Goal: Contribute content: Add original content to the website for others to see

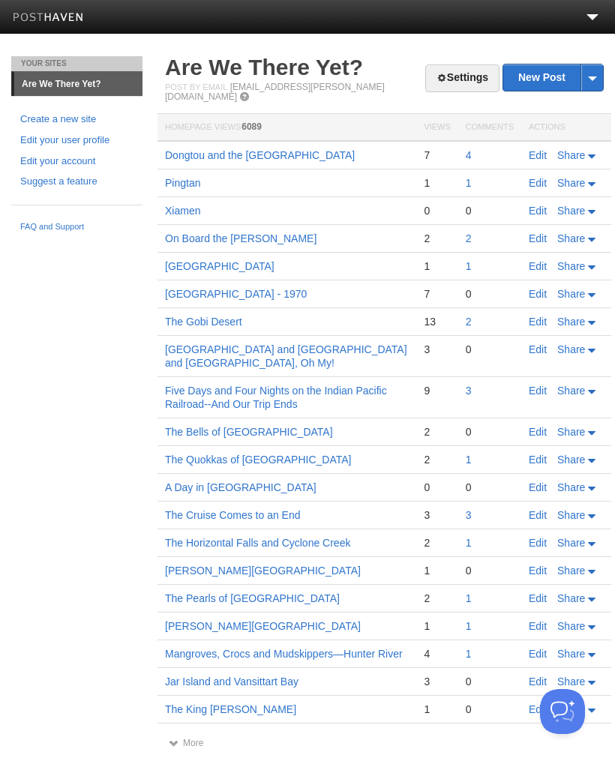
click at [550, 77] on link "New Post" at bounding box center [553, 78] width 100 height 26
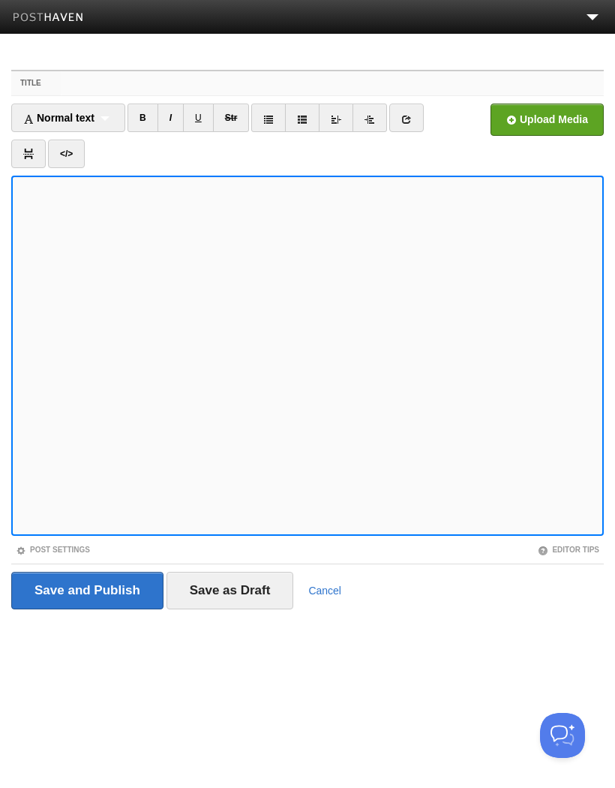
click at [101, 82] on input "Title" at bounding box center [332, 83] width 543 height 24
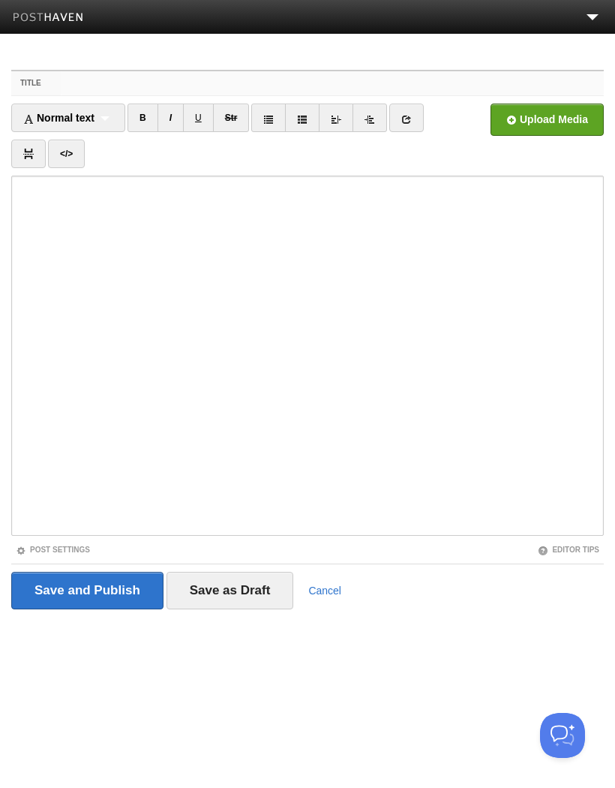
click at [107, 85] on input "Title" at bounding box center [332, 83] width 543 height 24
paste input "[GEOGRAPHIC_DATA], [GEOGRAPHIC_DATA] and a Day at [GEOGRAPHIC_DATA]"
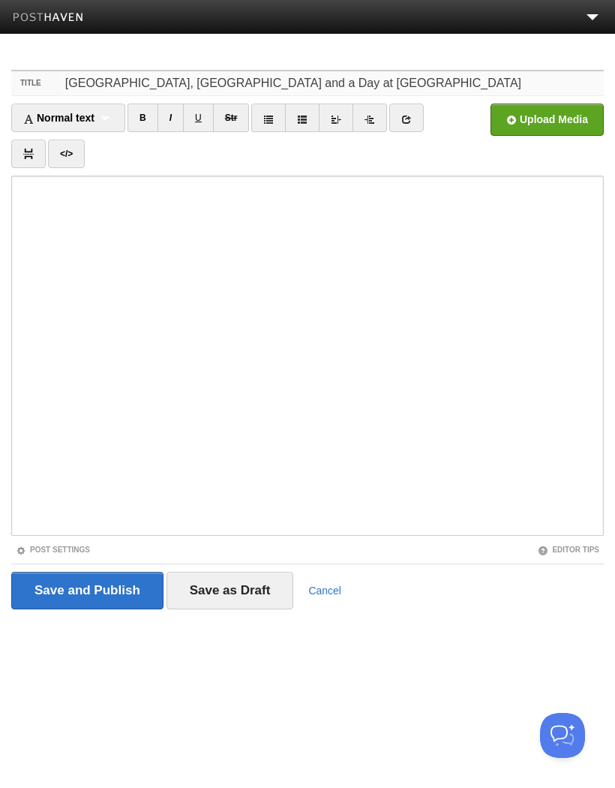
type input "[GEOGRAPHIC_DATA], [GEOGRAPHIC_DATA] and a Day at [GEOGRAPHIC_DATA]"
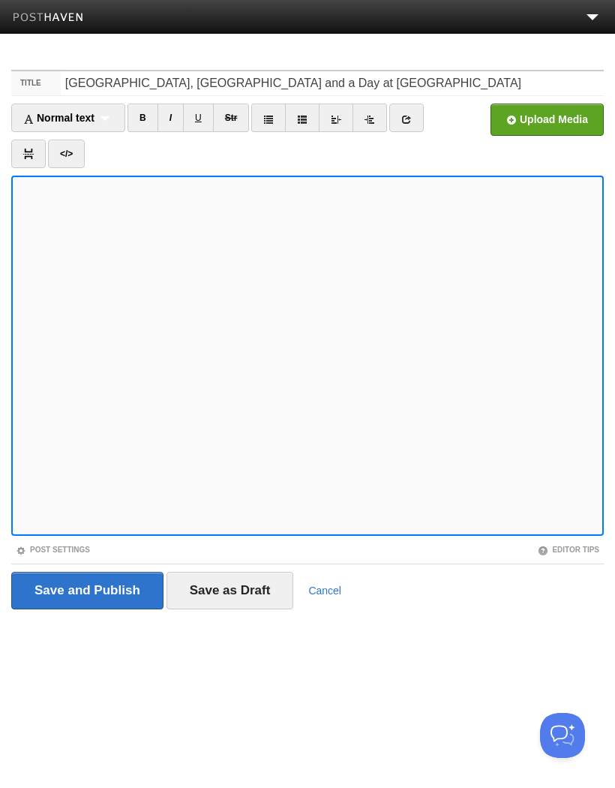
click at [554, 120] on input "file" at bounding box center [95, 124] width 1136 height 77
click at [174, 119] on link "I" at bounding box center [171, 118] width 26 height 29
click at [547, 116] on input "file" at bounding box center [95, 124] width 1136 height 77
click at [175, 117] on link "I" at bounding box center [171, 118] width 26 height 29
click at [553, 119] on input "file" at bounding box center [95, 124] width 1136 height 77
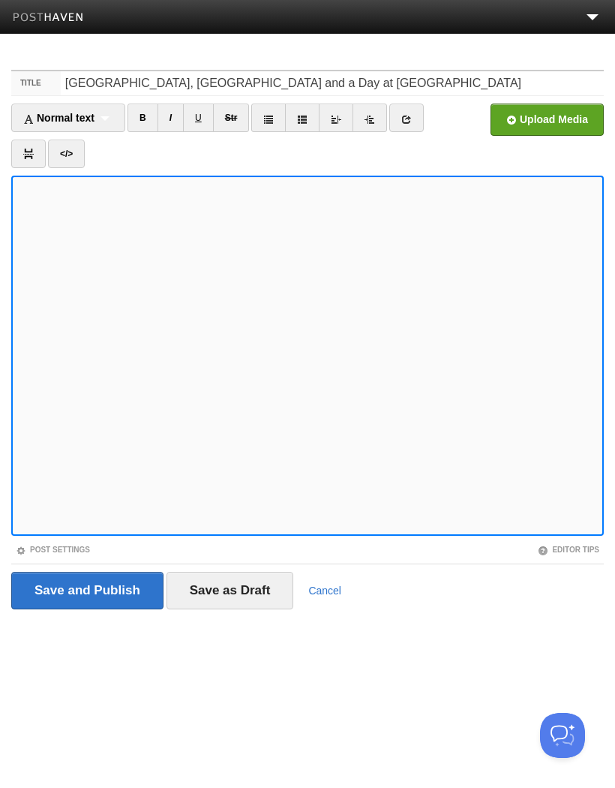
click at [558, 122] on input "file" at bounding box center [95, 124] width 1136 height 77
click at [555, 126] on input "file" at bounding box center [95, 124] width 1136 height 77
click at [560, 121] on input "file" at bounding box center [95, 124] width 1136 height 77
click at [561, 117] on input "file" at bounding box center [95, 124] width 1136 height 77
click at [176, 115] on link "I" at bounding box center [171, 118] width 26 height 29
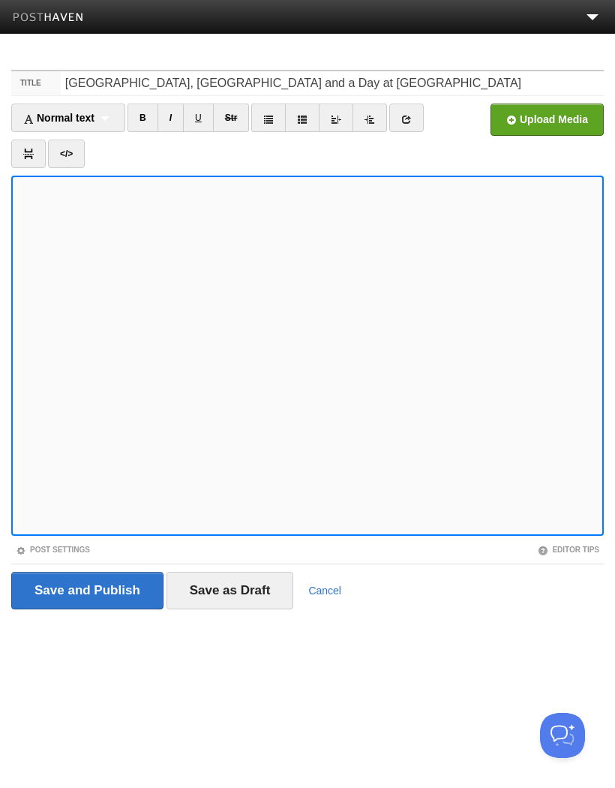
click at [557, 117] on input "file" at bounding box center [95, 124] width 1136 height 77
click at [178, 118] on link "I" at bounding box center [171, 118] width 26 height 29
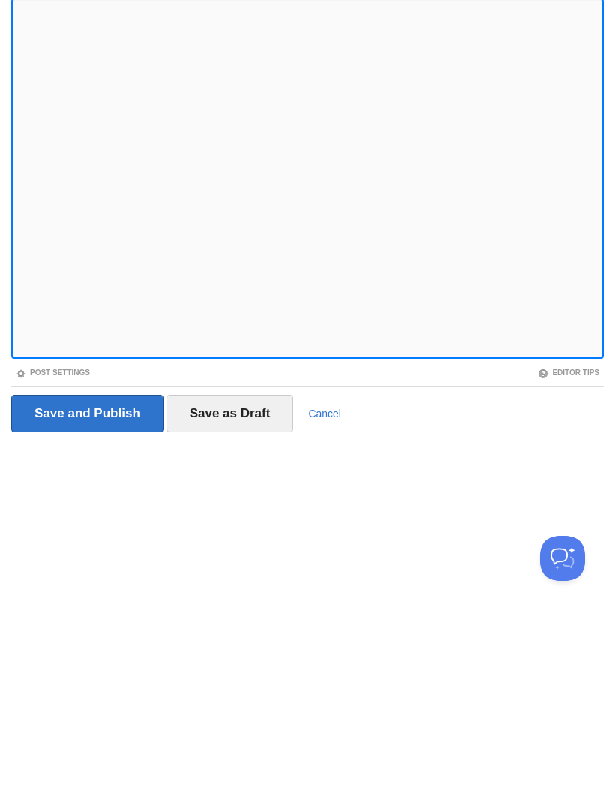
click at [245, 572] on input "Save as Draft" at bounding box center [231, 591] width 128 height 38
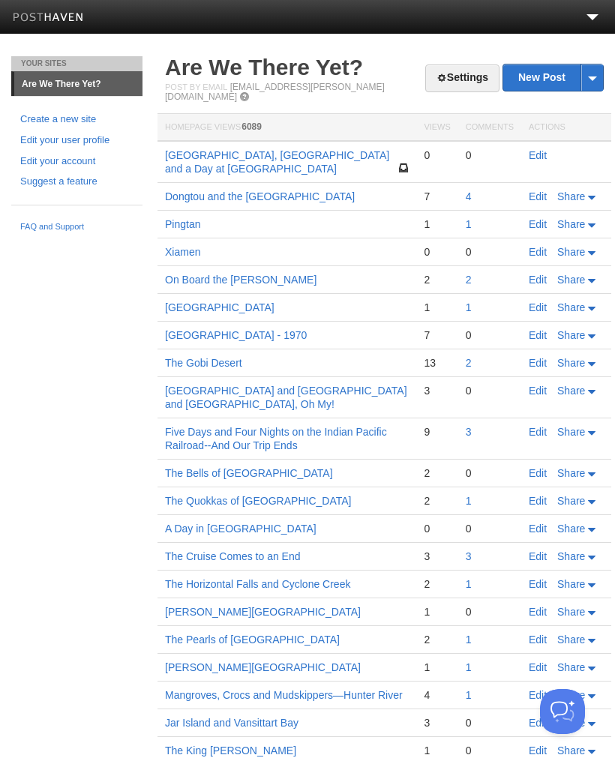
click at [304, 149] on link "[GEOGRAPHIC_DATA], [GEOGRAPHIC_DATA] and a Day at [GEOGRAPHIC_DATA]" at bounding box center [277, 162] width 224 height 26
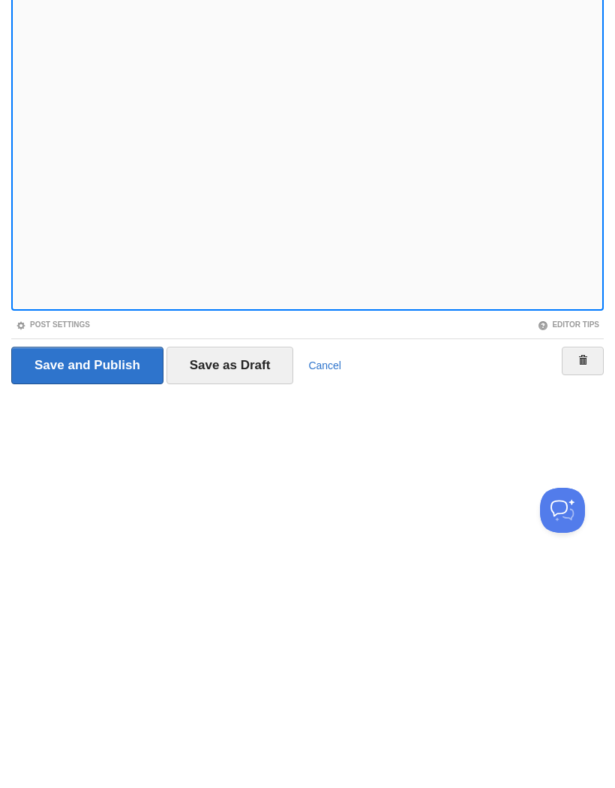
click at [136, 572] on input "Save and Publish" at bounding box center [87, 591] width 152 height 38
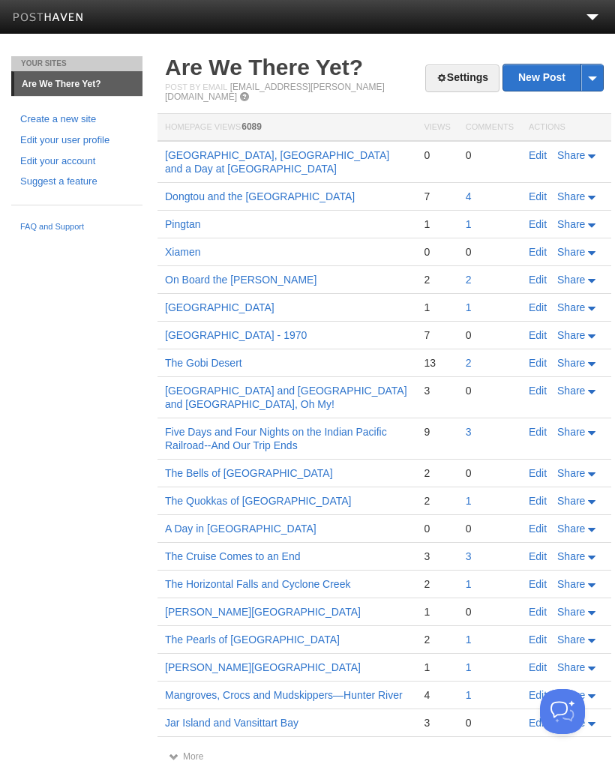
click at [578, 150] on span "Share" at bounding box center [571, 155] width 28 height 12
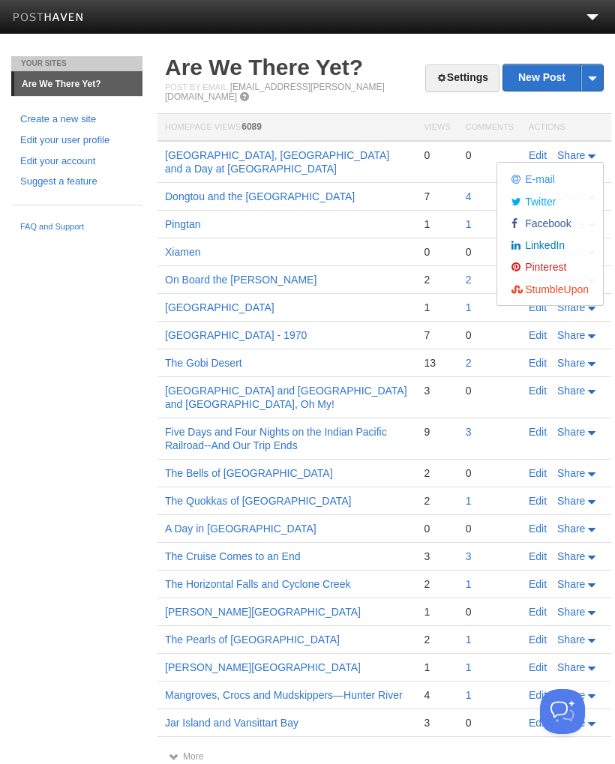
click at [551, 218] on span "Facebook" at bounding box center [547, 224] width 50 height 12
